Goal: Task Accomplishment & Management: Use online tool/utility

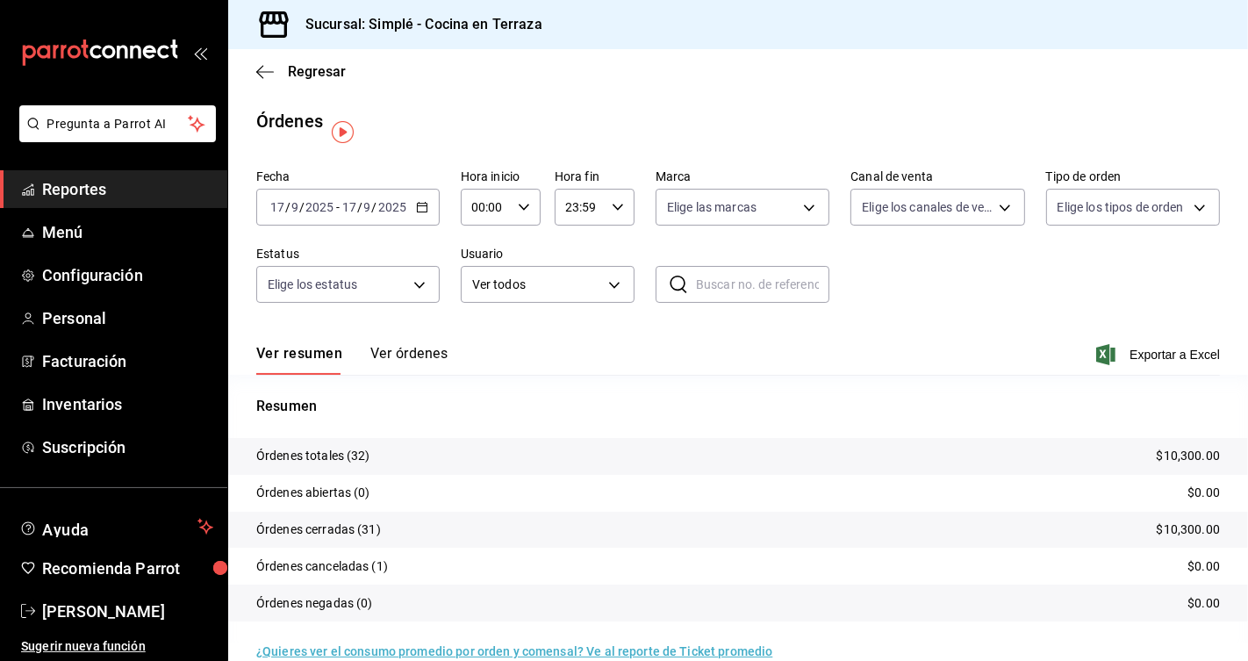
click at [427, 211] on div "[DATE] [DATE] - [DATE] [DATE]" at bounding box center [347, 207] width 183 height 37
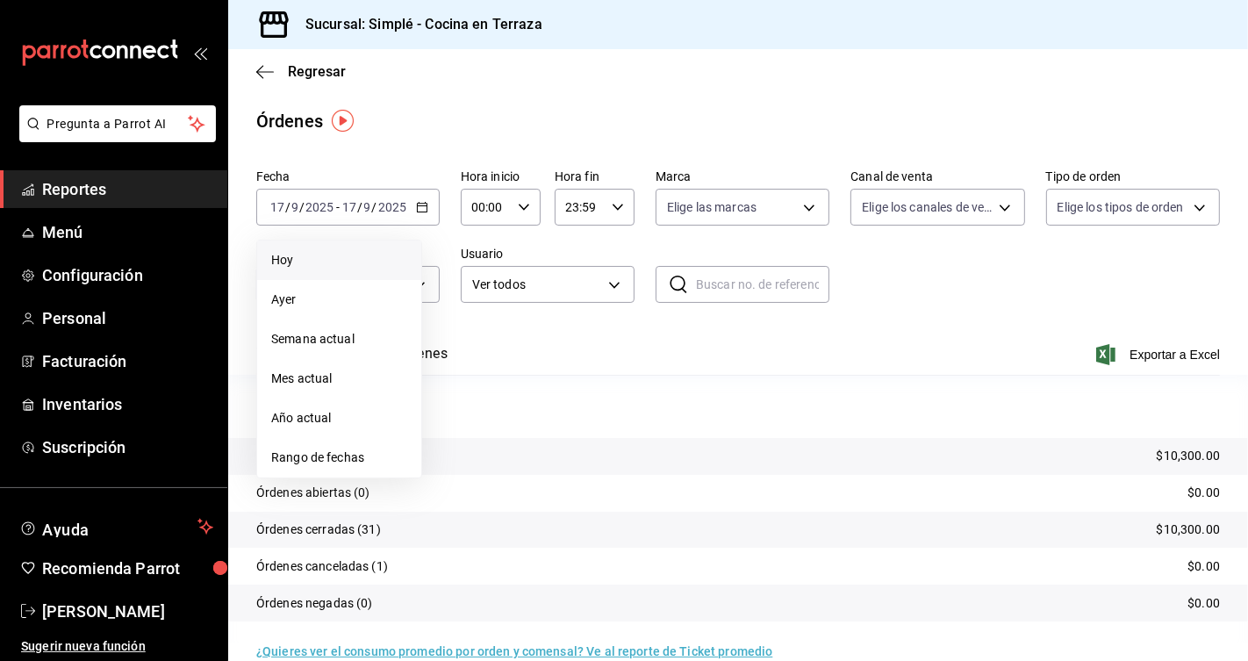
click at [374, 259] on span "Hoy" at bounding box center [339, 260] width 136 height 18
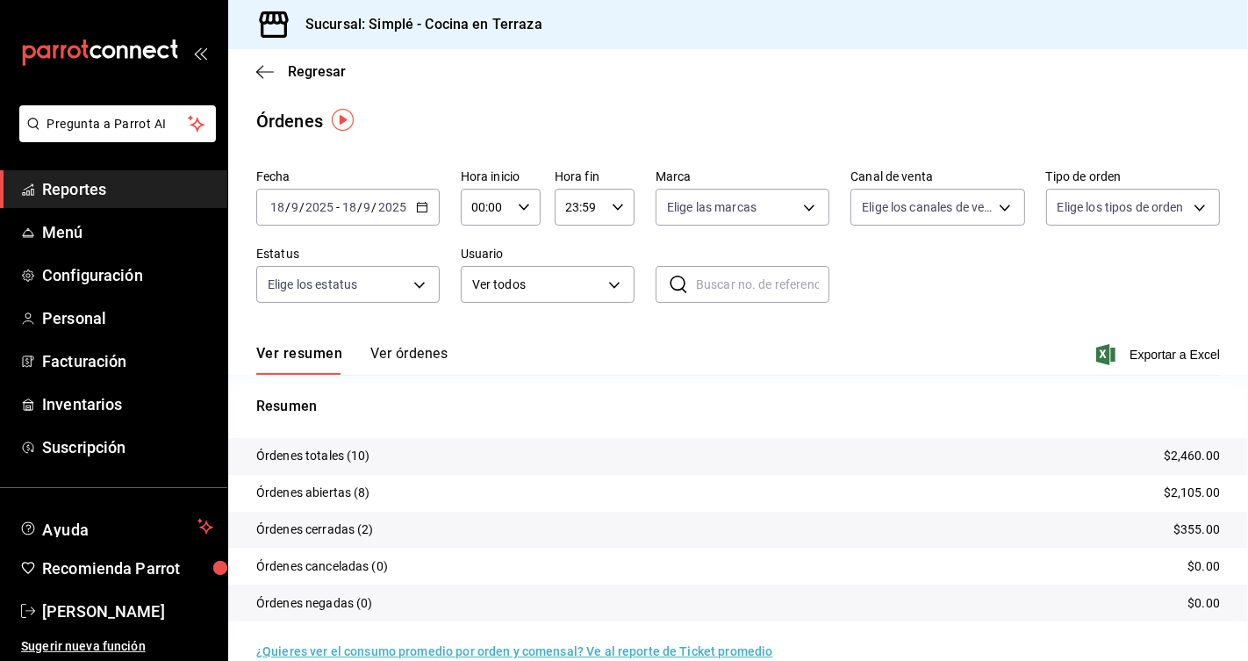
scroll to position [27, 0]
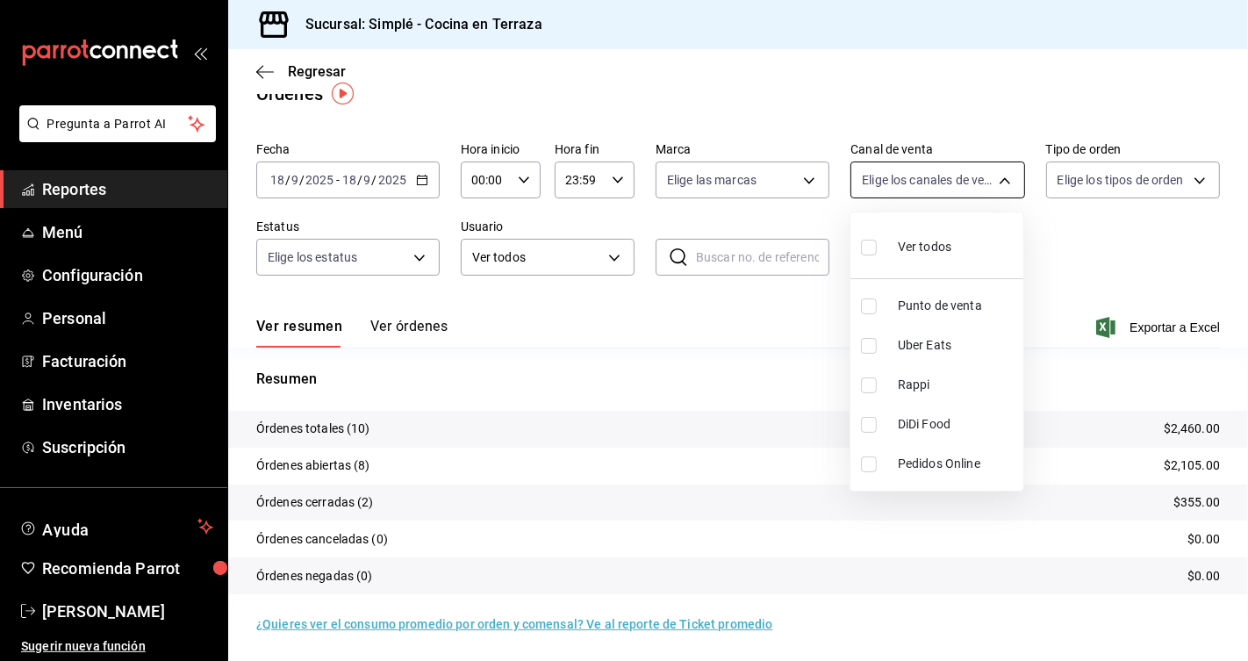
click at [901, 179] on body "Pregunta a Parrot AI Reportes Menú Configuración Personal Facturación Inventari…" at bounding box center [624, 330] width 1248 height 661
click at [916, 304] on span "Punto de venta" at bounding box center [957, 306] width 118 height 18
type input "PARROT"
checkbox input "true"
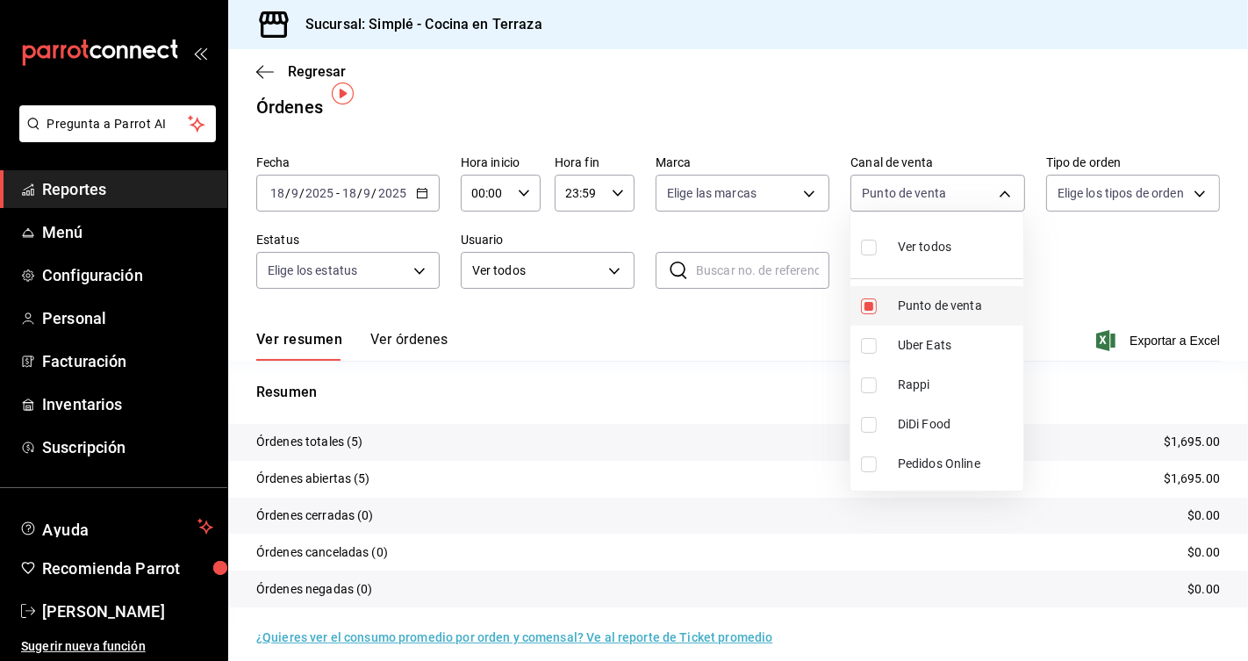
scroll to position [27, 0]
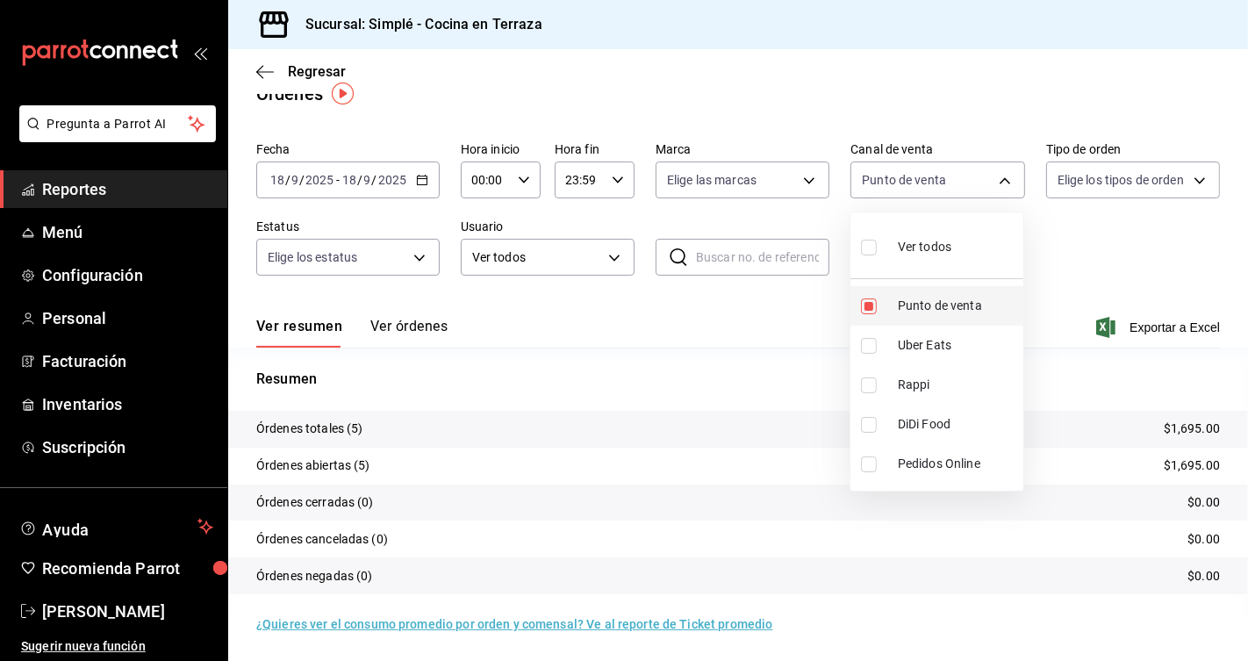
click at [916, 304] on span "Punto de venta" at bounding box center [957, 306] width 118 height 18
checkbox input "false"
click at [908, 347] on span "Uber Eats" at bounding box center [957, 345] width 118 height 18
type input "UBER_EATS"
checkbox input "true"
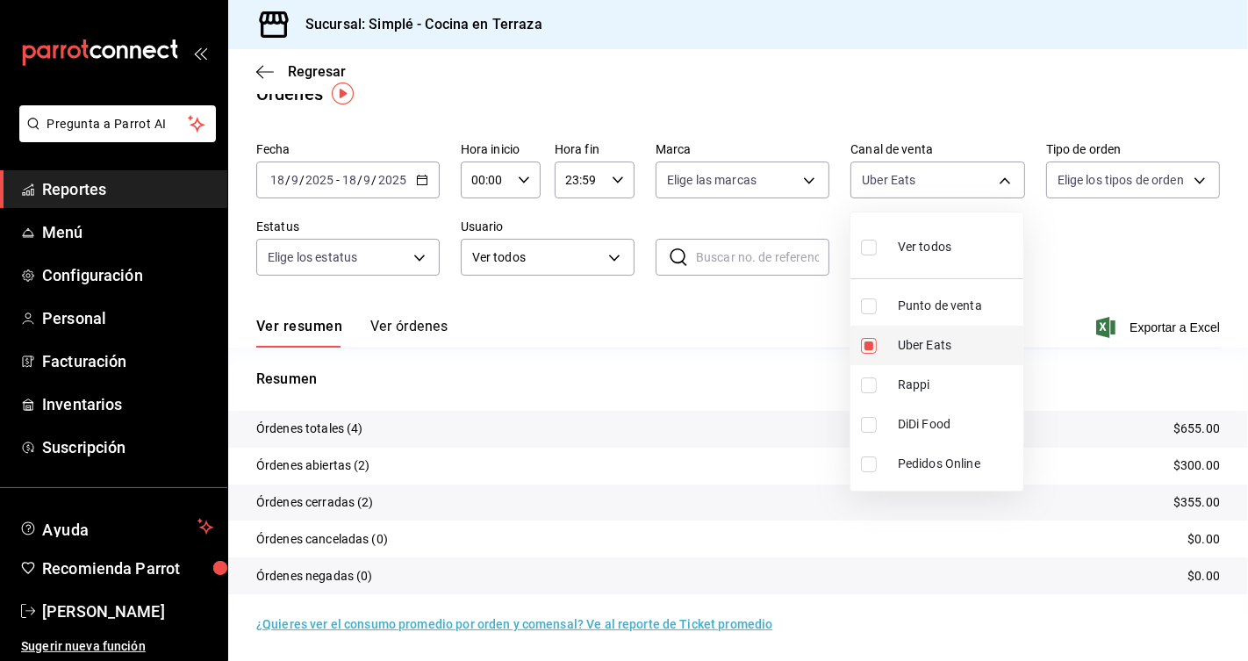
click at [908, 350] on span "Uber Eats" at bounding box center [957, 345] width 118 height 18
checkbox input "false"
click at [899, 433] on li "DiDi Food" at bounding box center [936, 424] width 173 height 39
type input "DIDI_FOOD"
checkbox input "true"
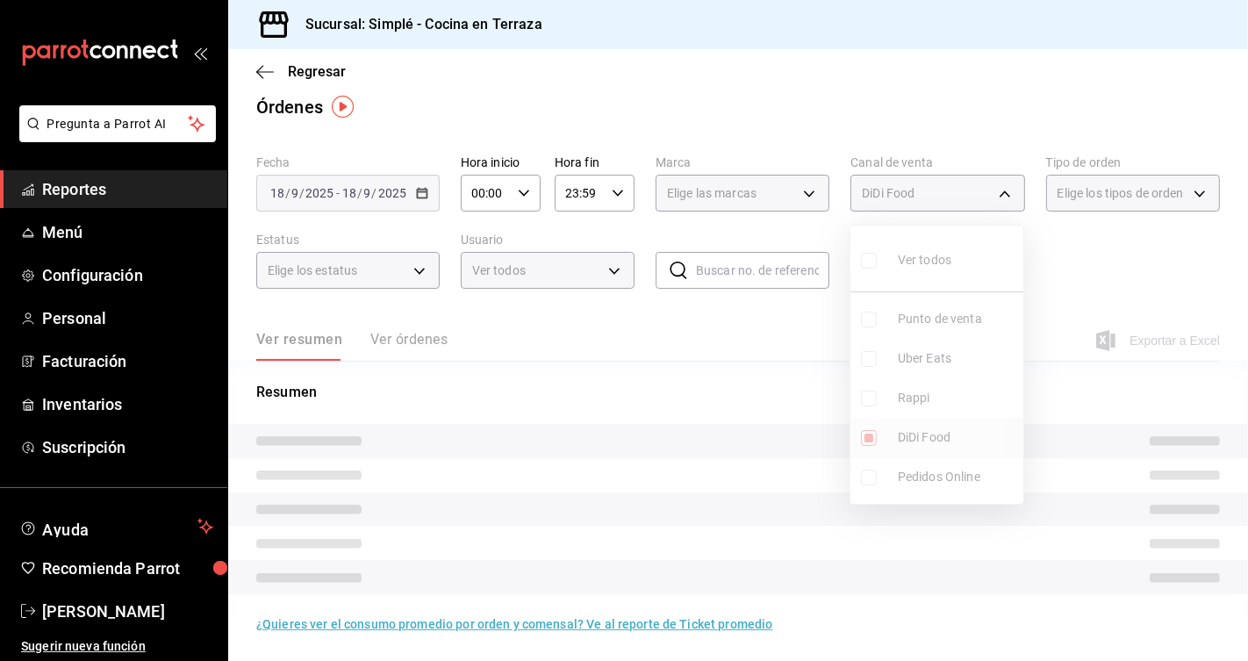
scroll to position [27, 0]
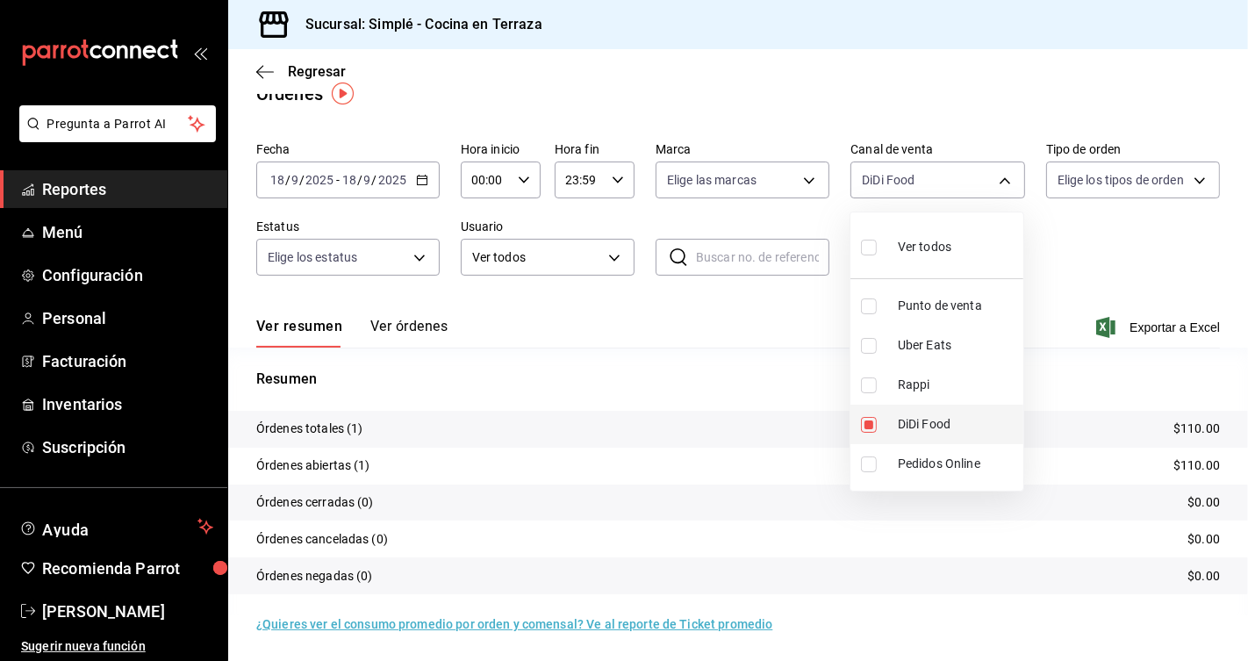
click at [899, 433] on li "DiDi Food" at bounding box center [936, 424] width 173 height 39
checkbox input "false"
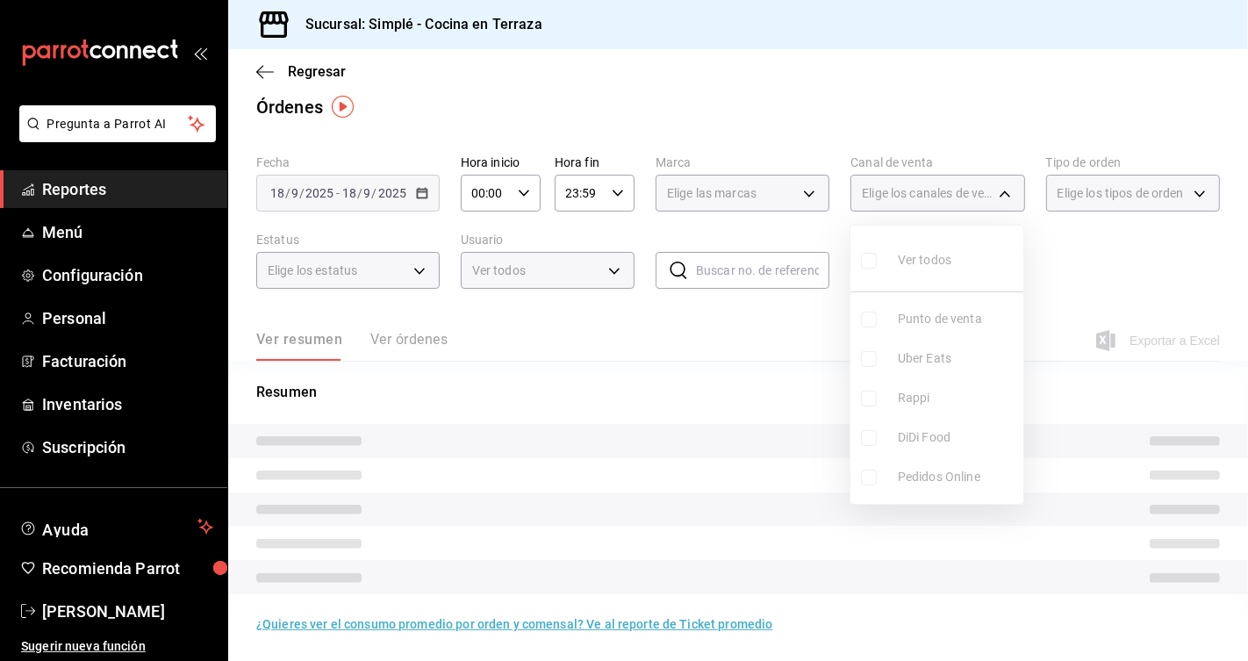
scroll to position [27, 0]
